Goal: Task Accomplishment & Management: Manage account settings

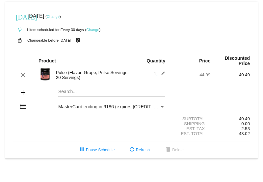
click at [60, 15] on link "Change" at bounding box center [53, 17] width 13 height 4
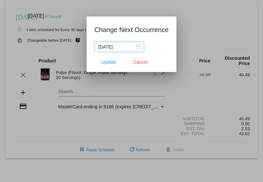
click at [137, 49] on div "[DATE]" at bounding box center [120, 46] width 42 height 7
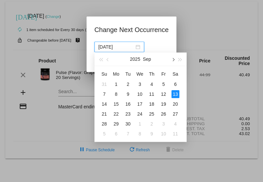
click at [174, 61] on button "button" at bounding box center [173, 58] width 7 height 13
click at [165, 103] on div "17" at bounding box center [164, 104] width 8 height 8
type input "[DATE]"
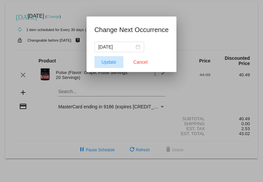
click at [109, 62] on span "Update" at bounding box center [109, 61] width 15 height 5
